Goal: Information Seeking & Learning: Learn about a topic

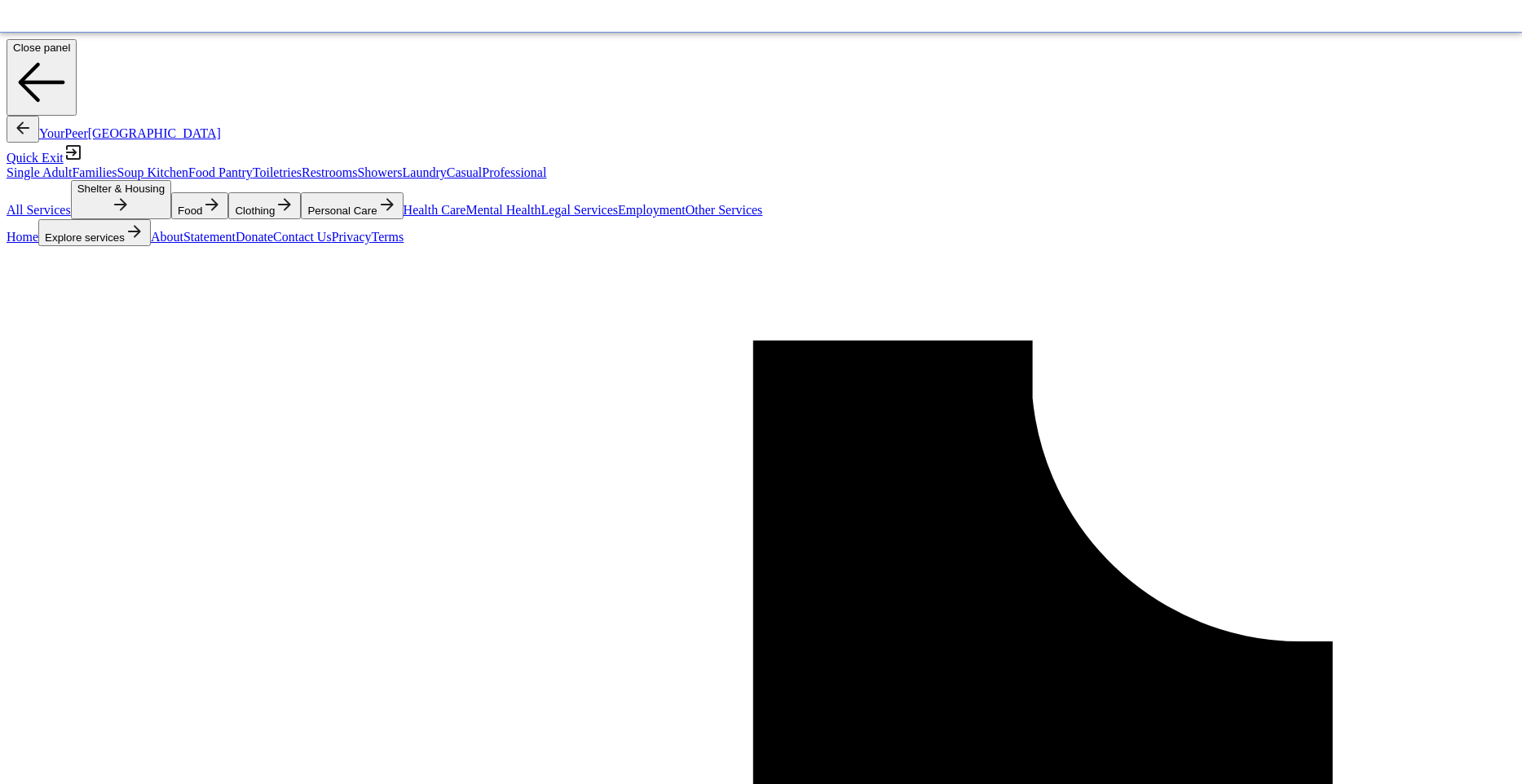
scroll to position [371, 0]
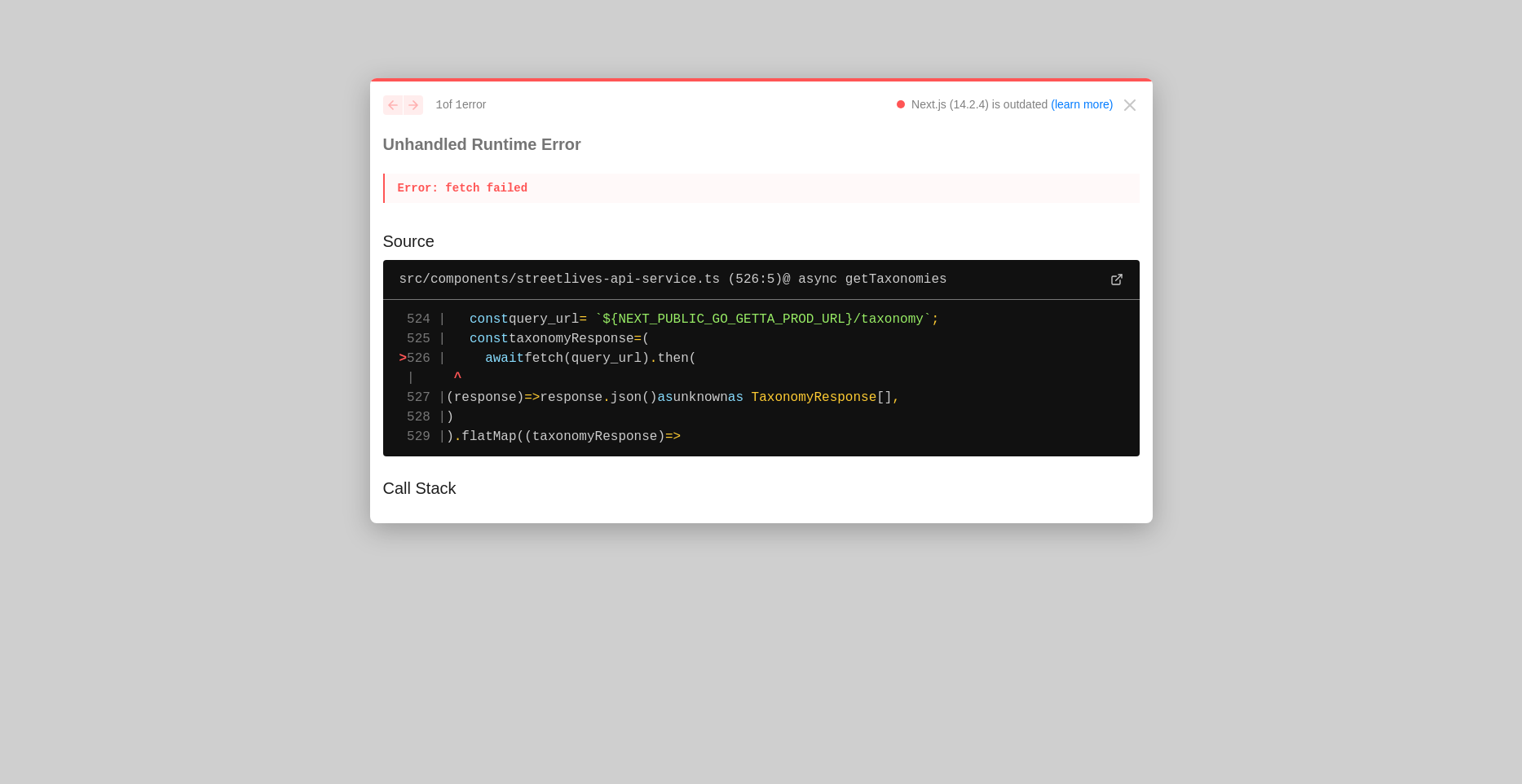
click at [817, 321] on span "`${NEXT_PUBLIC_GO_GETTA_PROD_URL}/taxonomy`" at bounding box center [763, 319] width 337 height 14
copy span "NEXT_PUBLIC_GO_GETTA_PROD_URL"
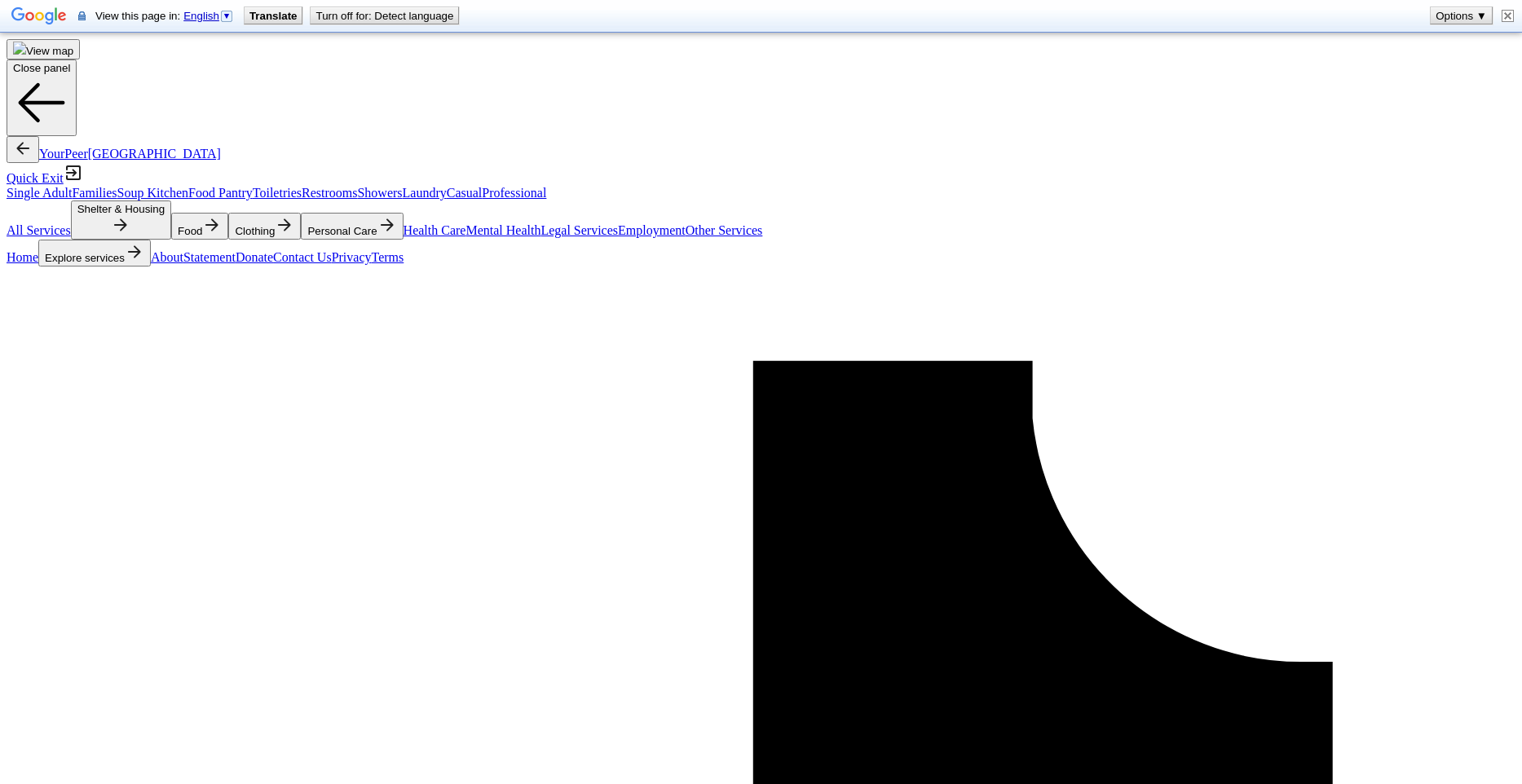
type input "21"
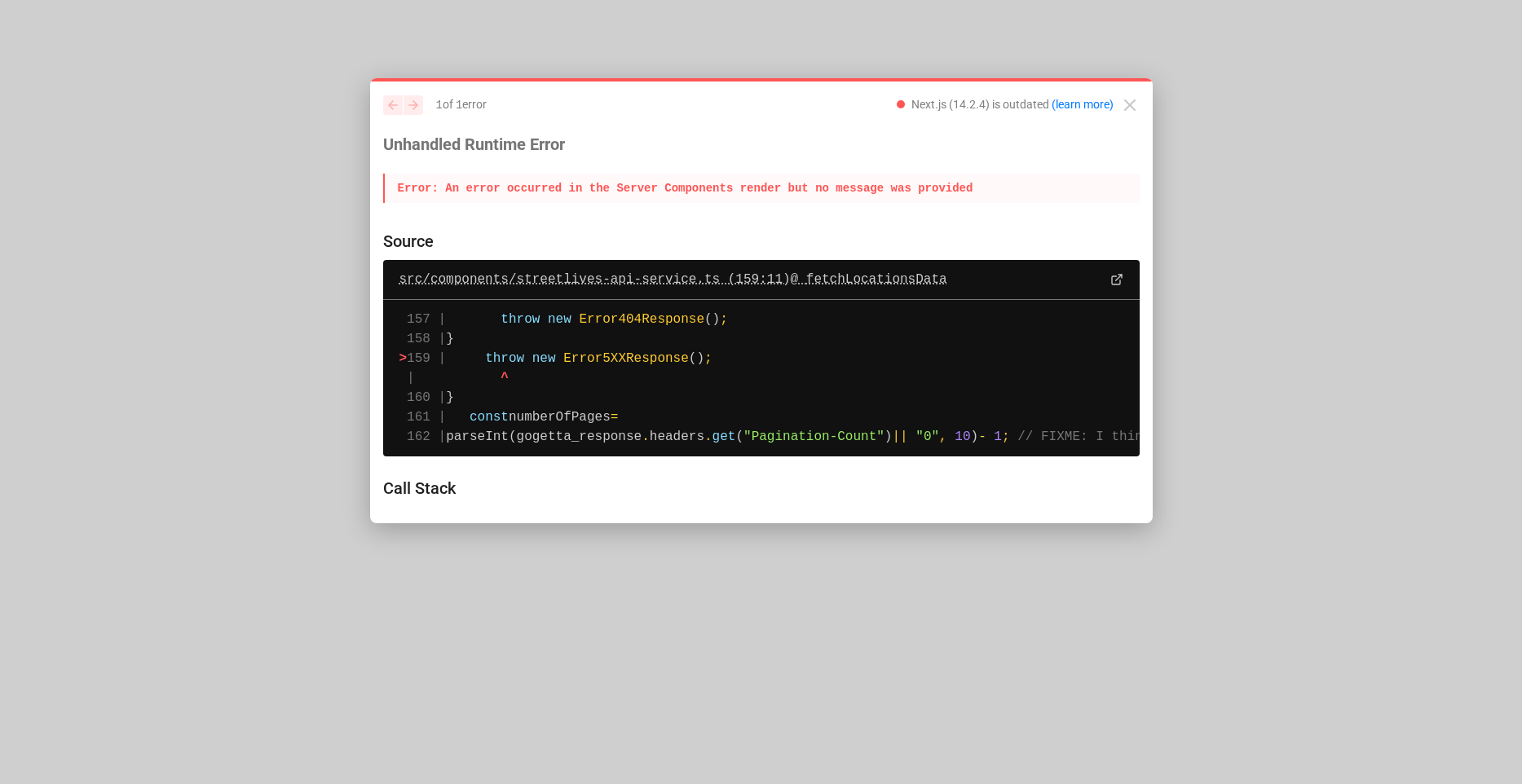
click at [664, 282] on span "src/components/streetlives-api-service.ts (159:11) @ fetchLocationsData" at bounding box center [673, 279] width 548 height 20
click at [758, 276] on span "src/components/streetlives-api-service.ts (159:11) @ fetchLocationsData" at bounding box center [673, 279] width 548 height 20
